Goal: Task Accomplishment & Management: Use online tool/utility

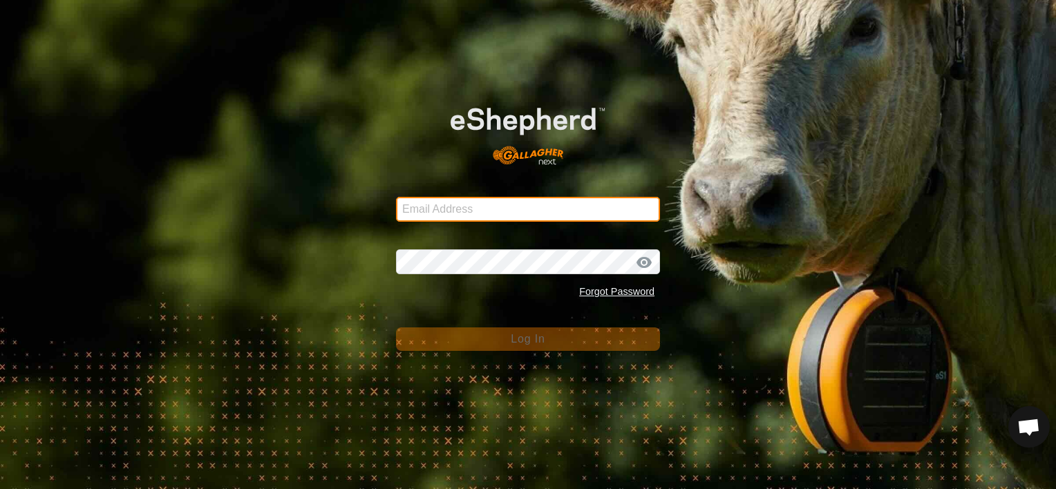
type input "[PERSON_NAME][EMAIL_ADDRESS][DOMAIN_NAME]"
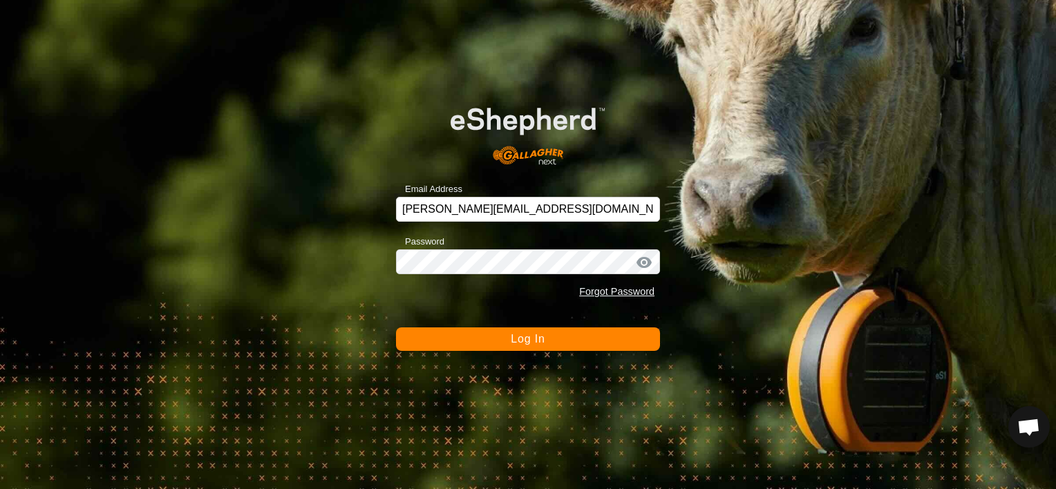
click at [499, 343] on button "Log In" at bounding box center [528, 339] width 264 height 23
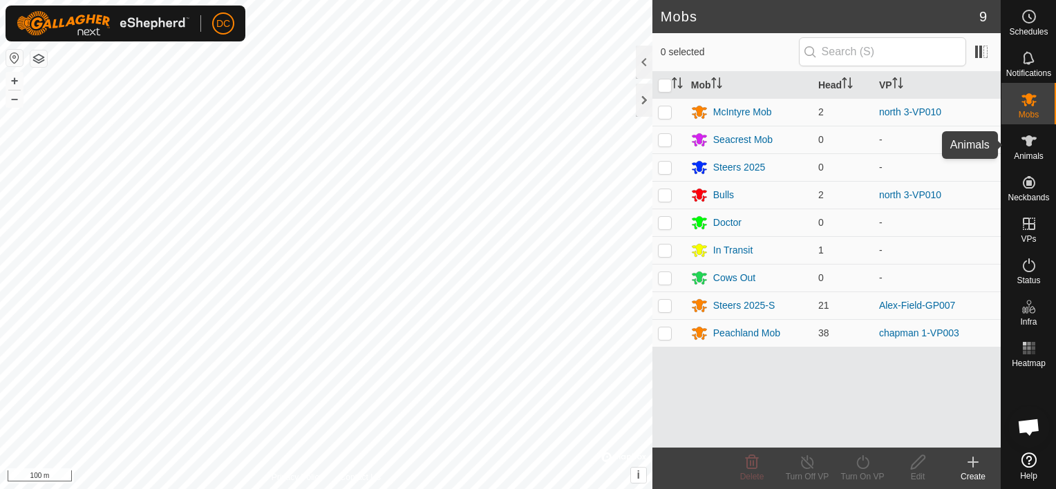
click at [1027, 143] on icon at bounding box center [1028, 140] width 15 height 11
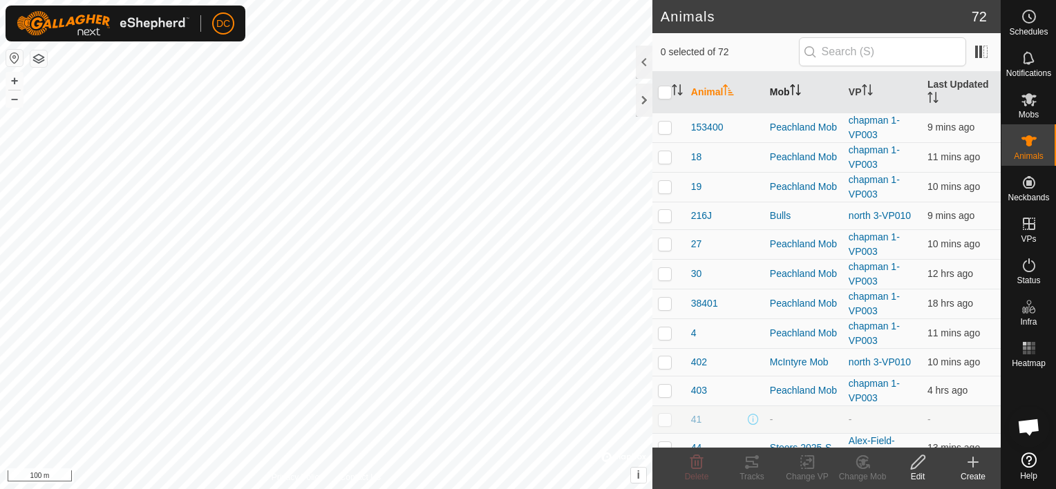
click at [793, 84] on icon "Activate to sort" at bounding box center [795, 89] width 11 height 11
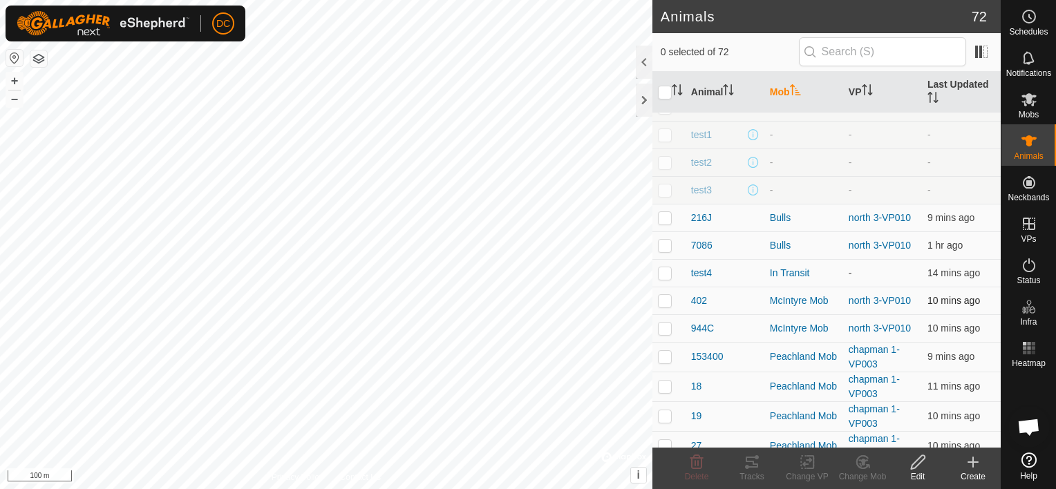
scroll to position [138, 0]
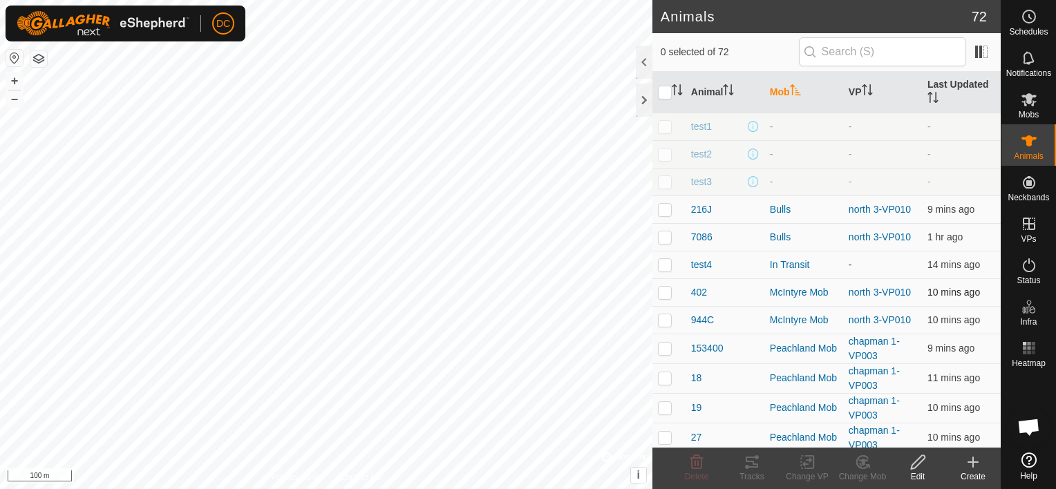
click at [662, 291] on p-checkbox at bounding box center [665, 292] width 14 height 11
checkbox input "true"
click at [665, 316] on p-checkbox at bounding box center [665, 319] width 14 height 11
checkbox input "true"
click at [748, 464] on icon at bounding box center [752, 462] width 17 height 17
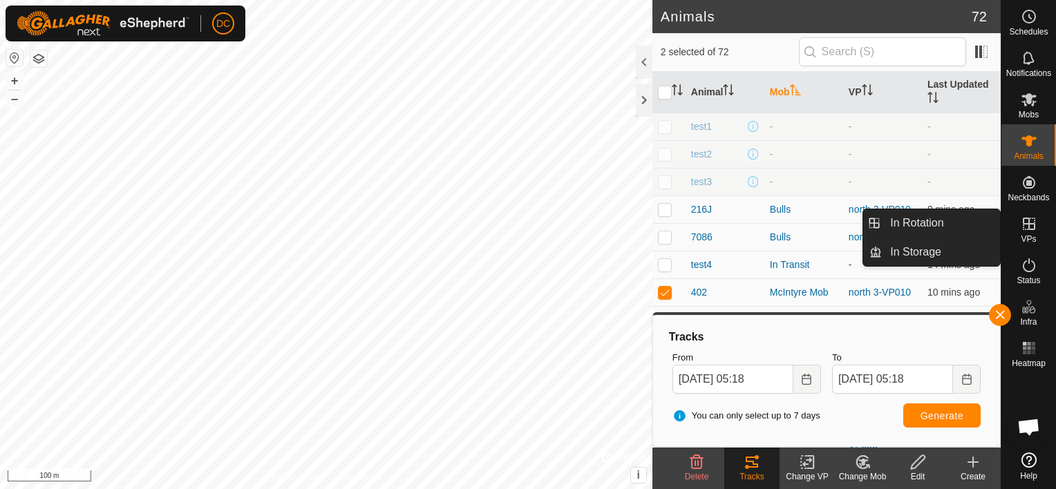
click at [1028, 221] on icon at bounding box center [1029, 224] width 17 height 17
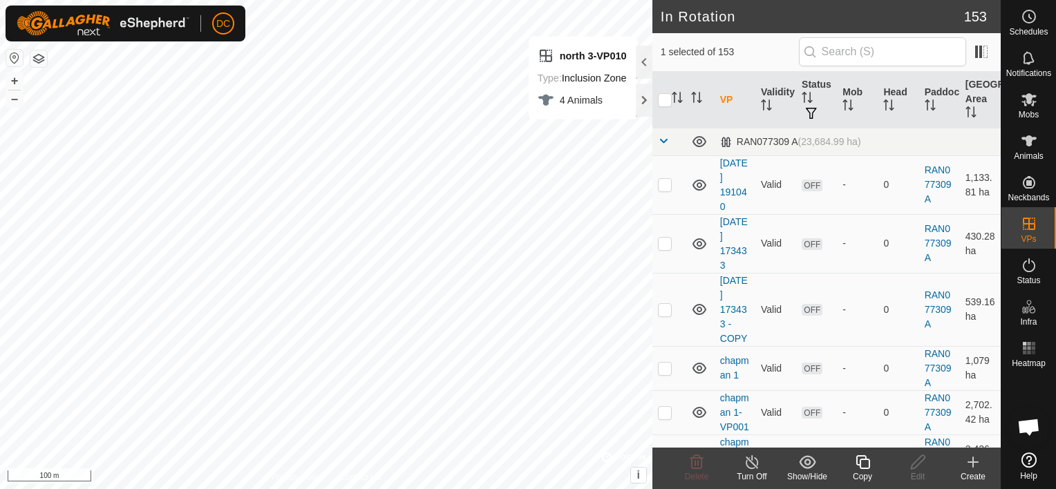
click at [860, 459] on icon at bounding box center [862, 462] width 17 height 17
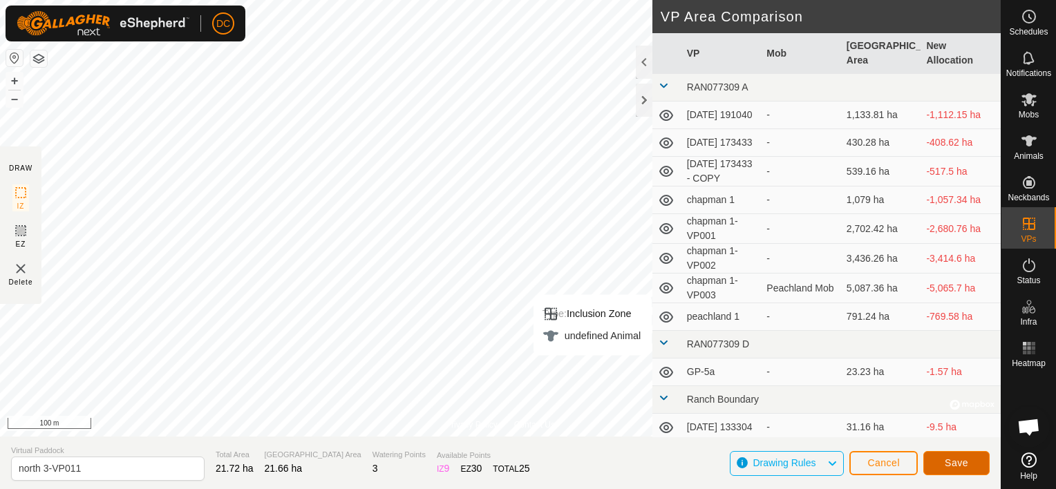
click at [958, 461] on span "Save" at bounding box center [956, 462] width 23 height 11
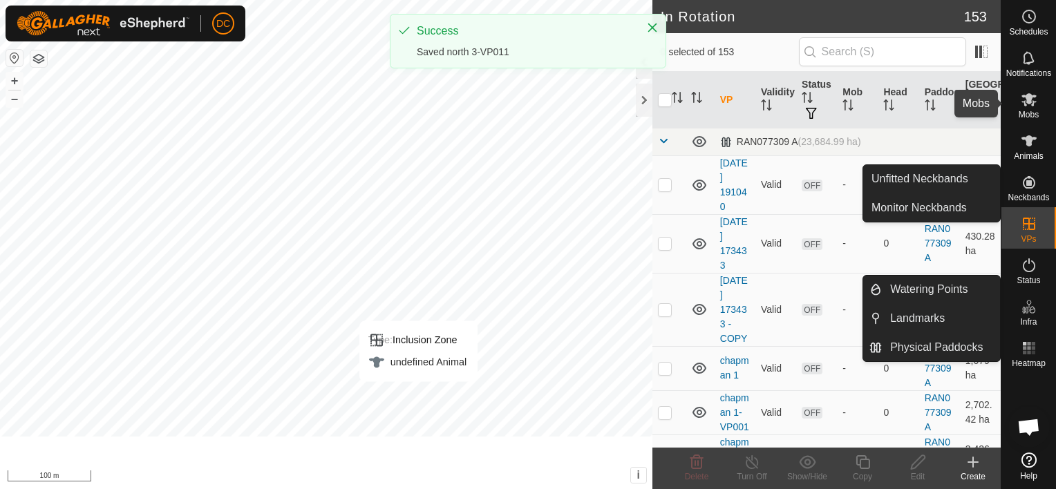
click at [1030, 102] on icon at bounding box center [1028, 99] width 15 height 13
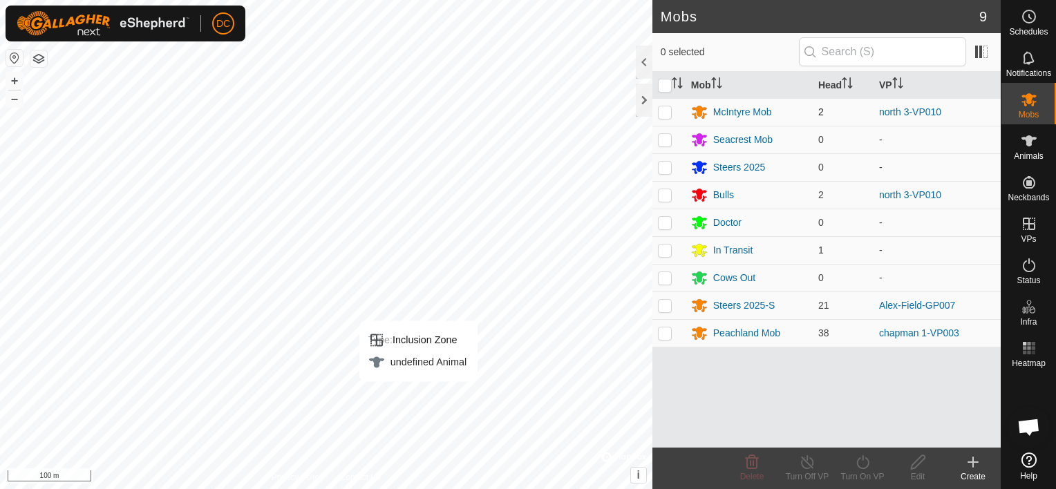
click at [666, 110] on p-checkbox at bounding box center [665, 111] width 14 height 11
checkbox input "true"
click at [666, 193] on p-checkbox at bounding box center [665, 194] width 14 height 11
checkbox input "true"
click at [862, 470] on icon at bounding box center [862, 462] width 17 height 17
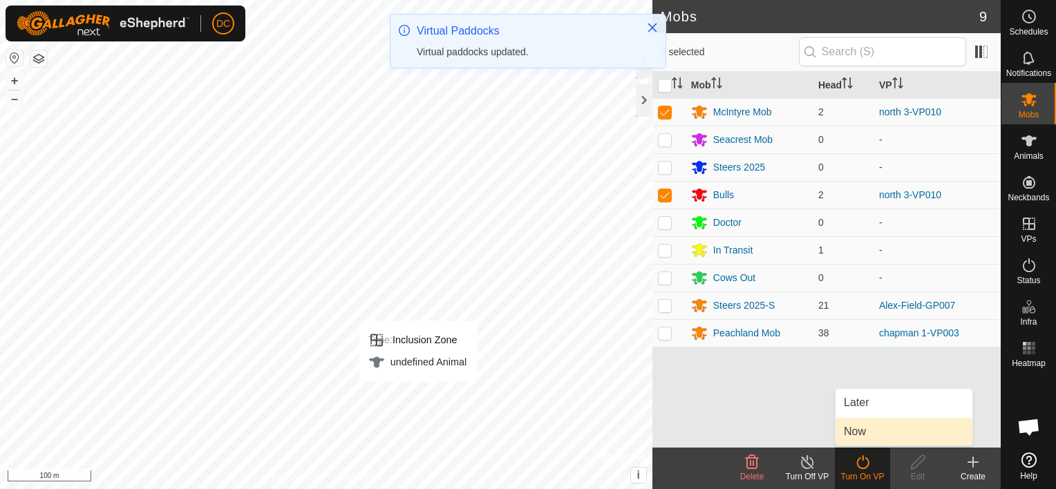
click at [855, 432] on link "Now" at bounding box center [903, 432] width 137 height 28
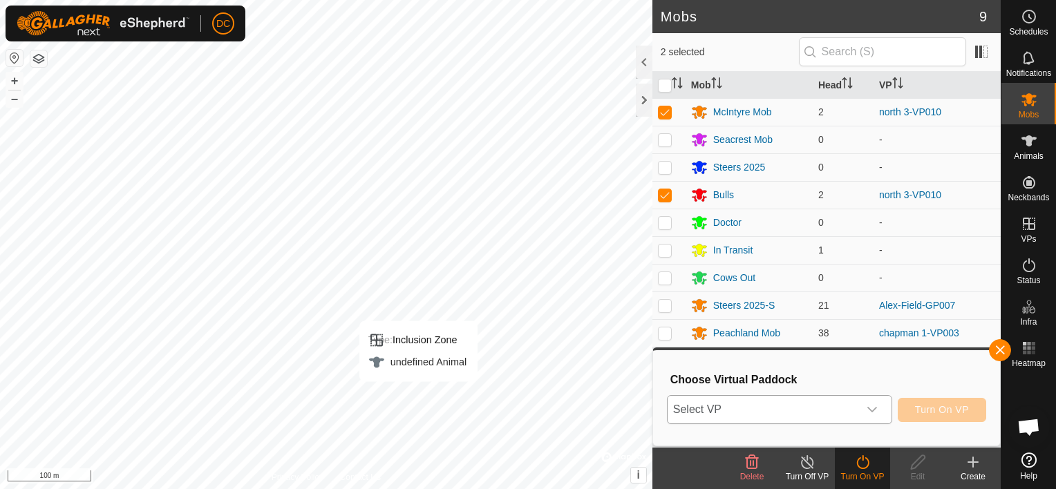
click at [871, 406] on icon "dropdown trigger" at bounding box center [872, 409] width 11 height 11
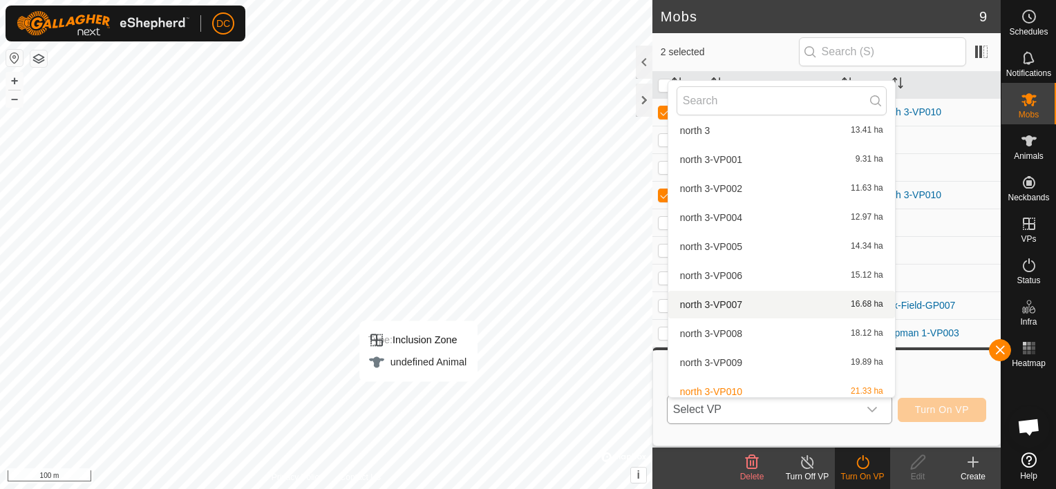
scroll to position [2142, 0]
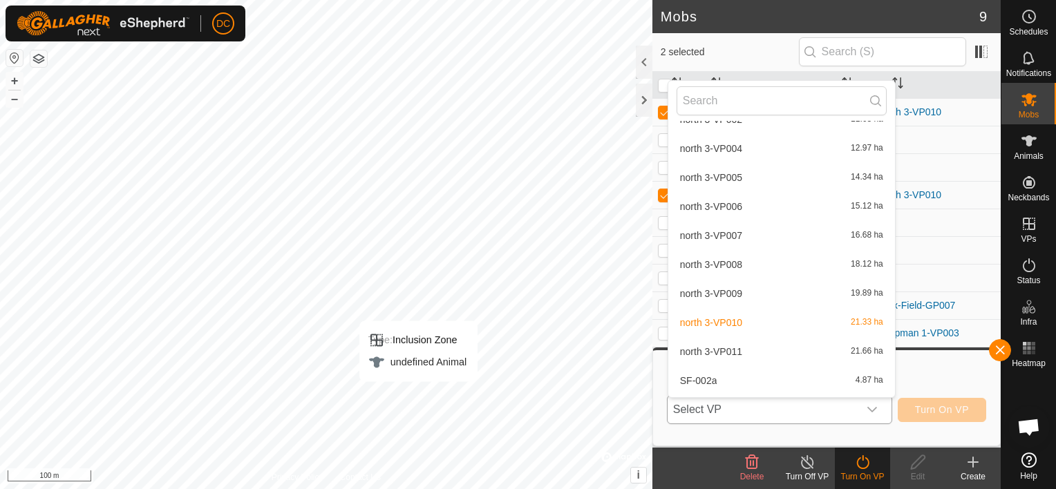
click at [712, 350] on li "north 3-VP011 21.66 ha" at bounding box center [781, 352] width 227 height 28
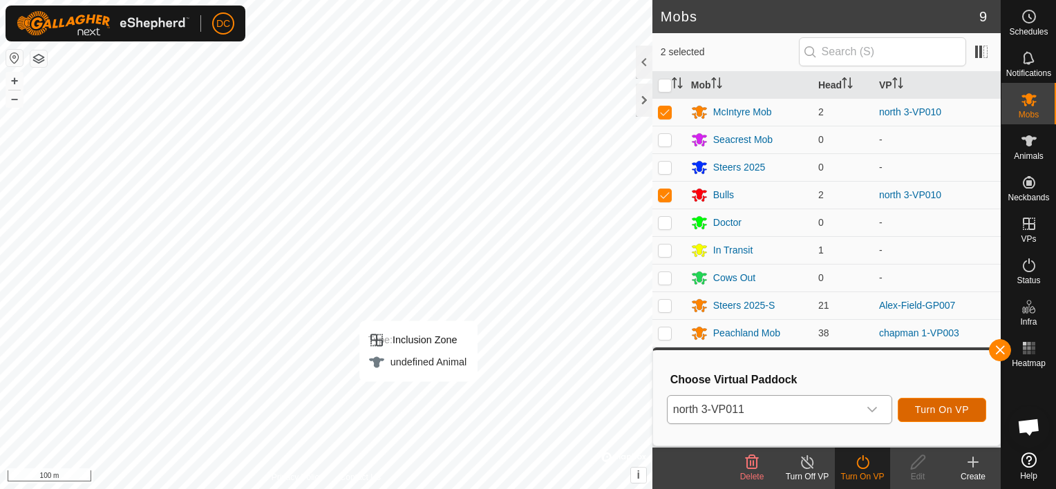
click at [931, 404] on span "Turn On VP" at bounding box center [942, 409] width 54 height 11
